Goal: Task Accomplishment & Management: Use online tool/utility

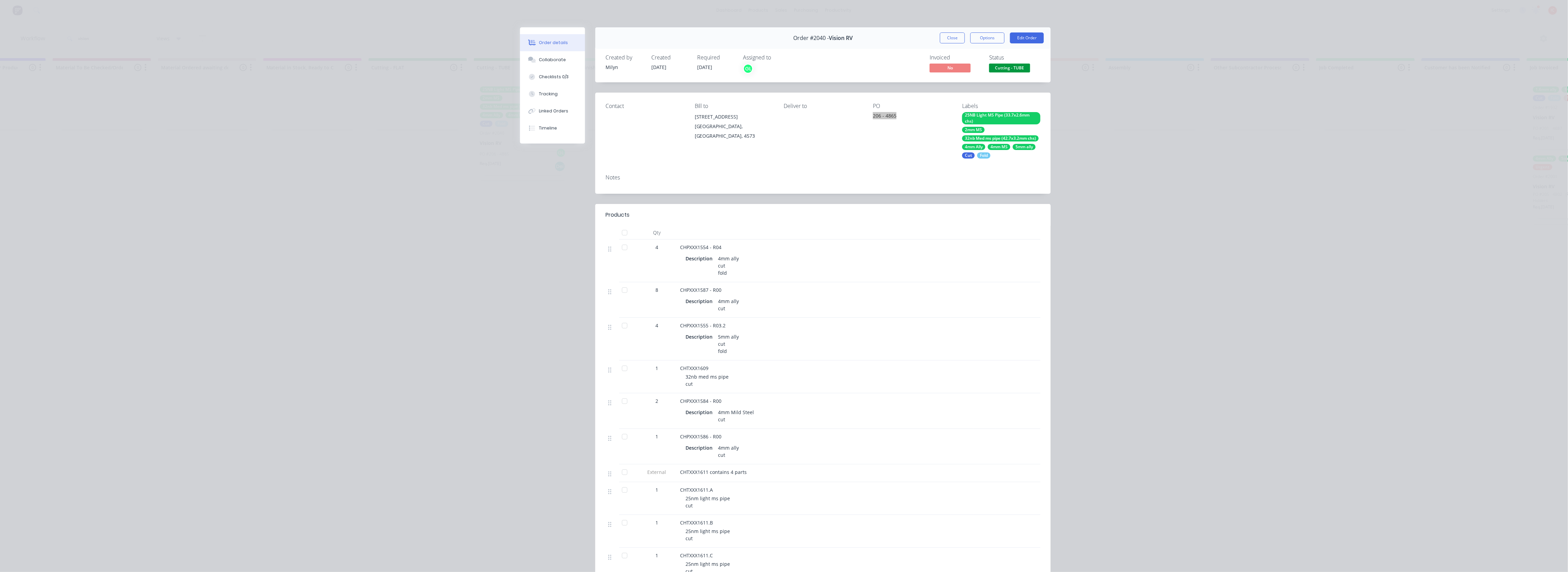
scroll to position [0, 910]
drag, startPoint x: 951, startPoint y: 38, endPoint x: 22, endPoint y: 271, distance: 957.8
click at [951, 38] on button "Close" at bounding box center [952, 37] width 25 height 11
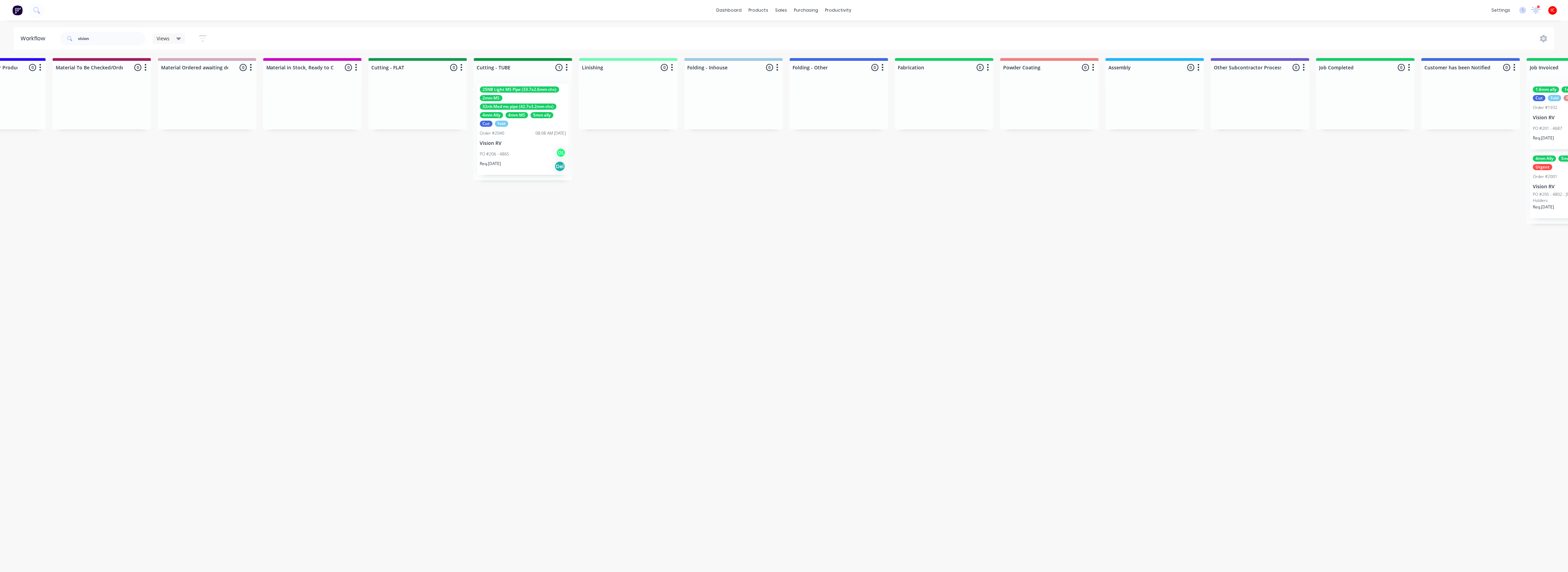
drag, startPoint x: 537, startPoint y: 317, endPoint x: 535, endPoint y: 303, distance: 14.1
drag, startPoint x: 119, startPoint y: 38, endPoint x: 41, endPoint y: 34, distance: 78.1
click at [41, 34] on header "Workflow vision Views Save new view None (Default) edit [PERSON_NAME] edit [PER…" at bounding box center [785, 37] width 1542 height 22
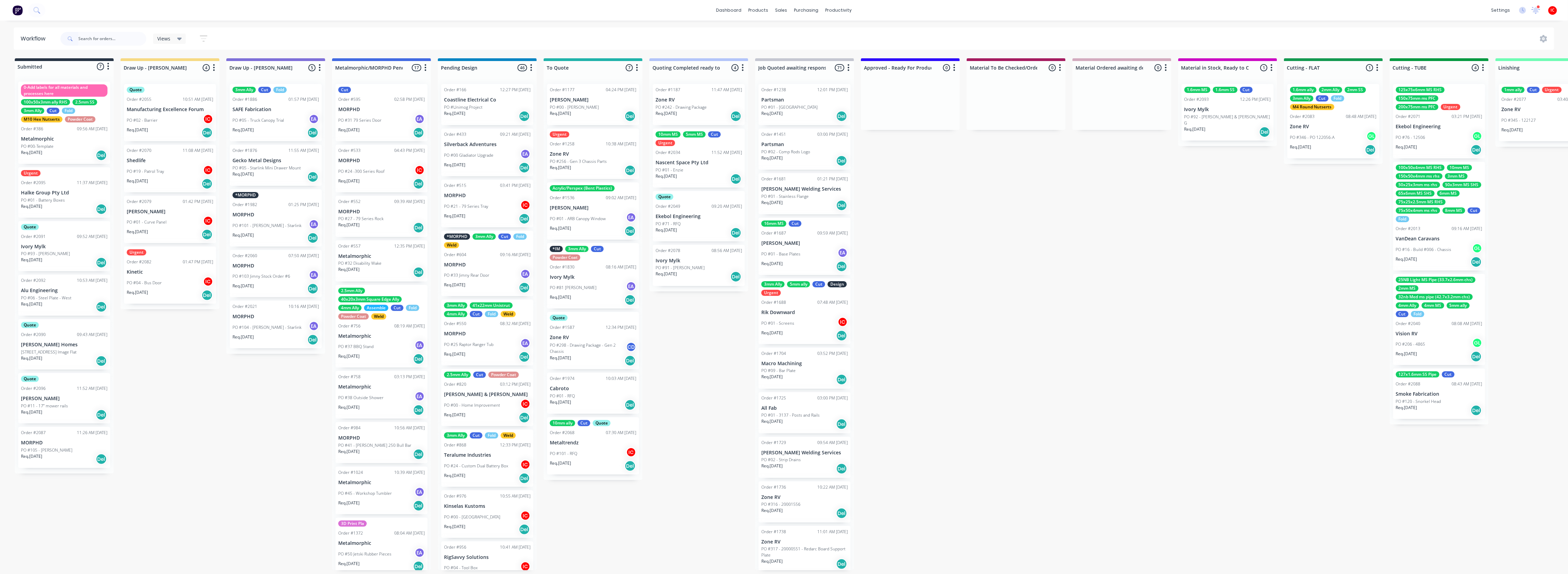
drag, startPoint x: 254, startPoint y: 416, endPoint x: 426, endPoint y: 436, distance: 173.2
click at [254, 416] on div "Submitted 7 Status colour #273444 hex #273444 Save Cancel Summaries Total order…" at bounding box center [1364, 315] width 2739 height 513
click at [166, 402] on div "Submitted 7 Status colour #273444 hex #273444 Save Cancel Summaries Total order…" at bounding box center [1364, 315] width 2739 height 513
click at [205, 372] on div "Submitted 7 Status colour #273444 hex #273444 Save Cancel Summaries Total order…" at bounding box center [1364, 315] width 2739 height 513
click at [209, 383] on div "Submitted 7 Status colour #273444 hex #273444 Save Cancel Summaries Total order…" at bounding box center [1364, 315] width 2739 height 513
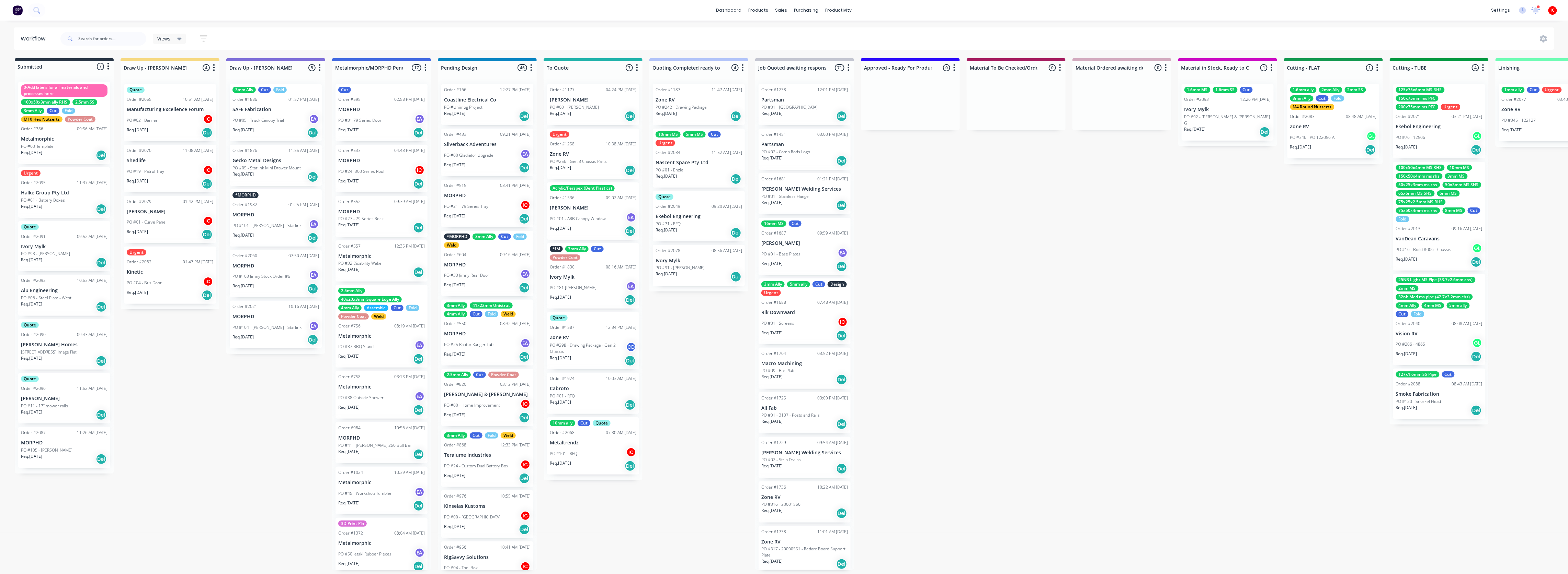
click at [248, 410] on div "Submitted 7 Status colour #273444 hex #273444 Save Cancel Summaries Total order…" at bounding box center [1364, 315] width 2739 height 513
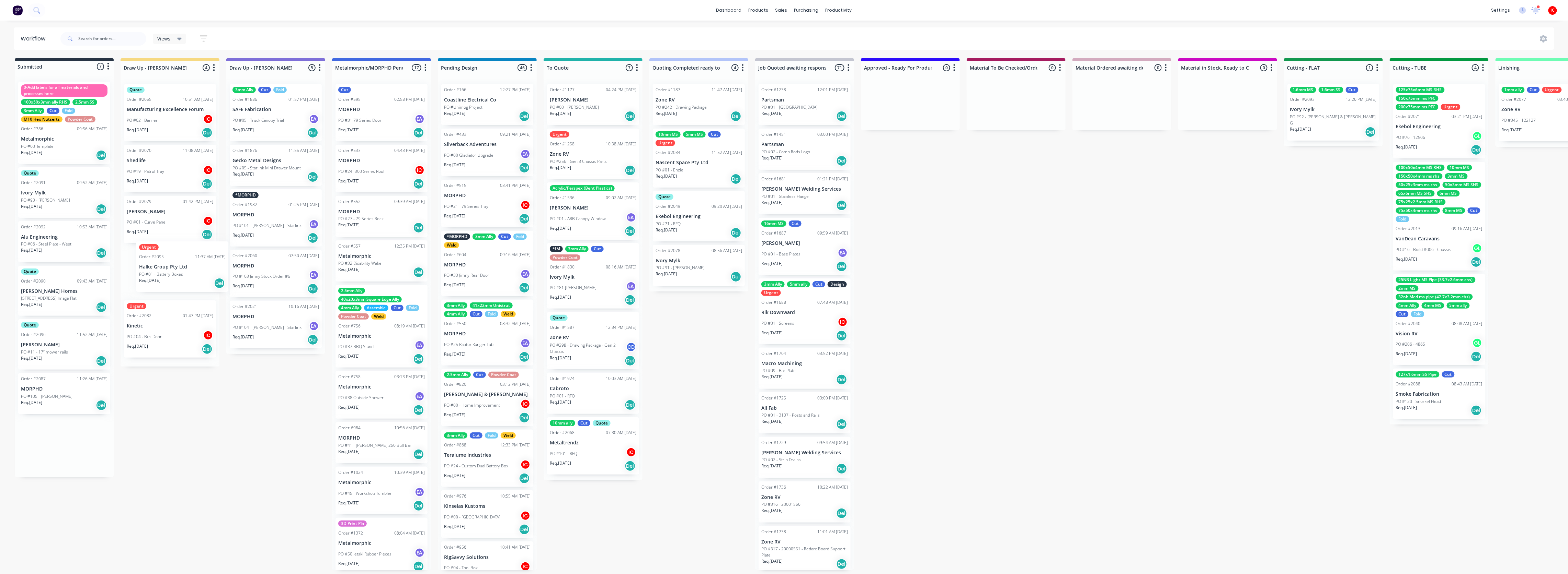
drag, startPoint x: 38, startPoint y: 184, endPoint x: 158, endPoint y: 261, distance: 142.6
click at [158, 261] on div "Submitted 7 Status colour #273444 hex #273444 Save Cancel Summaries Total order…" at bounding box center [1364, 315] width 2739 height 513
click at [222, 418] on div "Submitted 6 Status colour #273444 hex #273444 Save Cancel Summaries Total order…" at bounding box center [1364, 315] width 2739 height 513
